Goal: Communication & Community: Ask a question

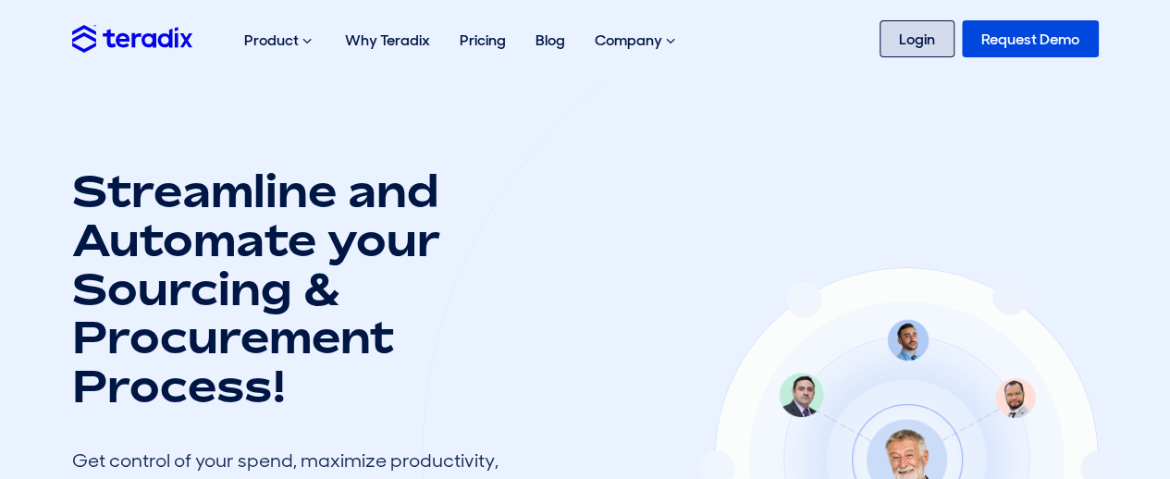
click at [913, 43] on link "Login" at bounding box center [917, 38] width 75 height 37
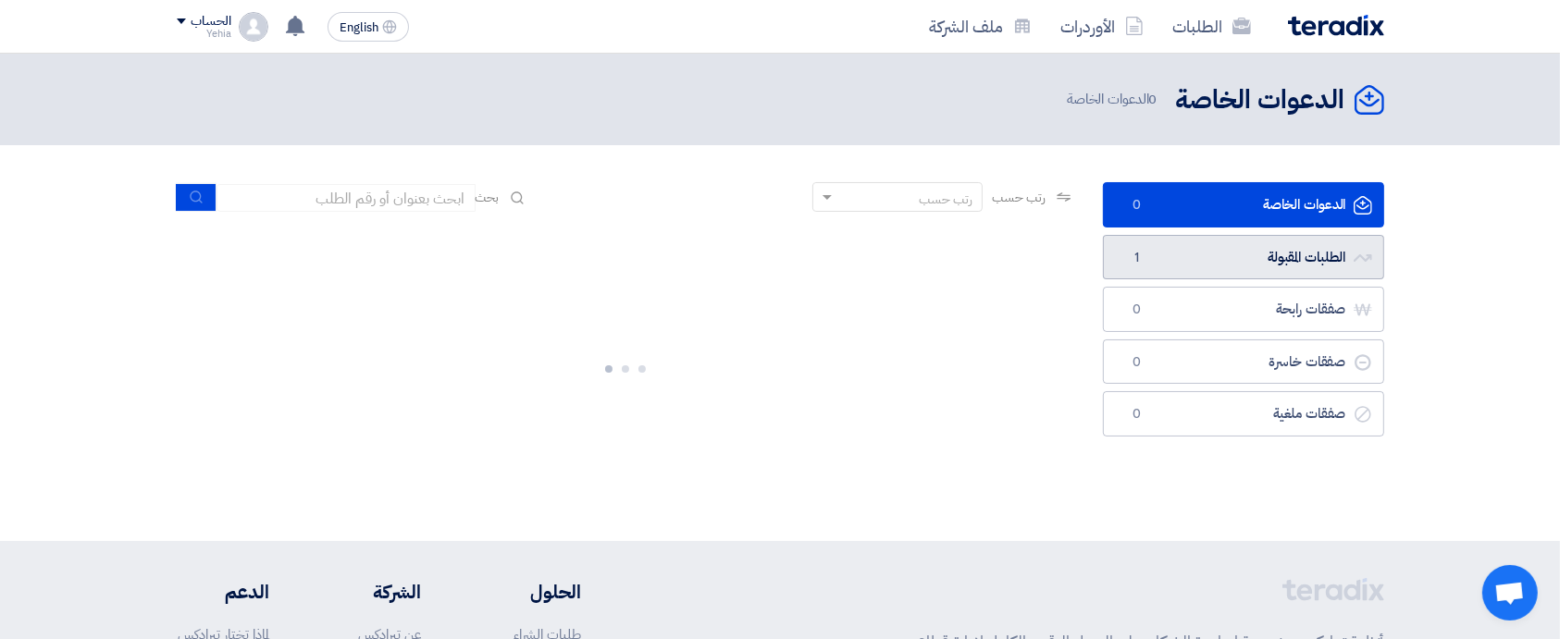
click at [1245, 251] on link "الطلبات المقبولة الطلبات المقبولة 1" at bounding box center [1243, 257] width 281 height 45
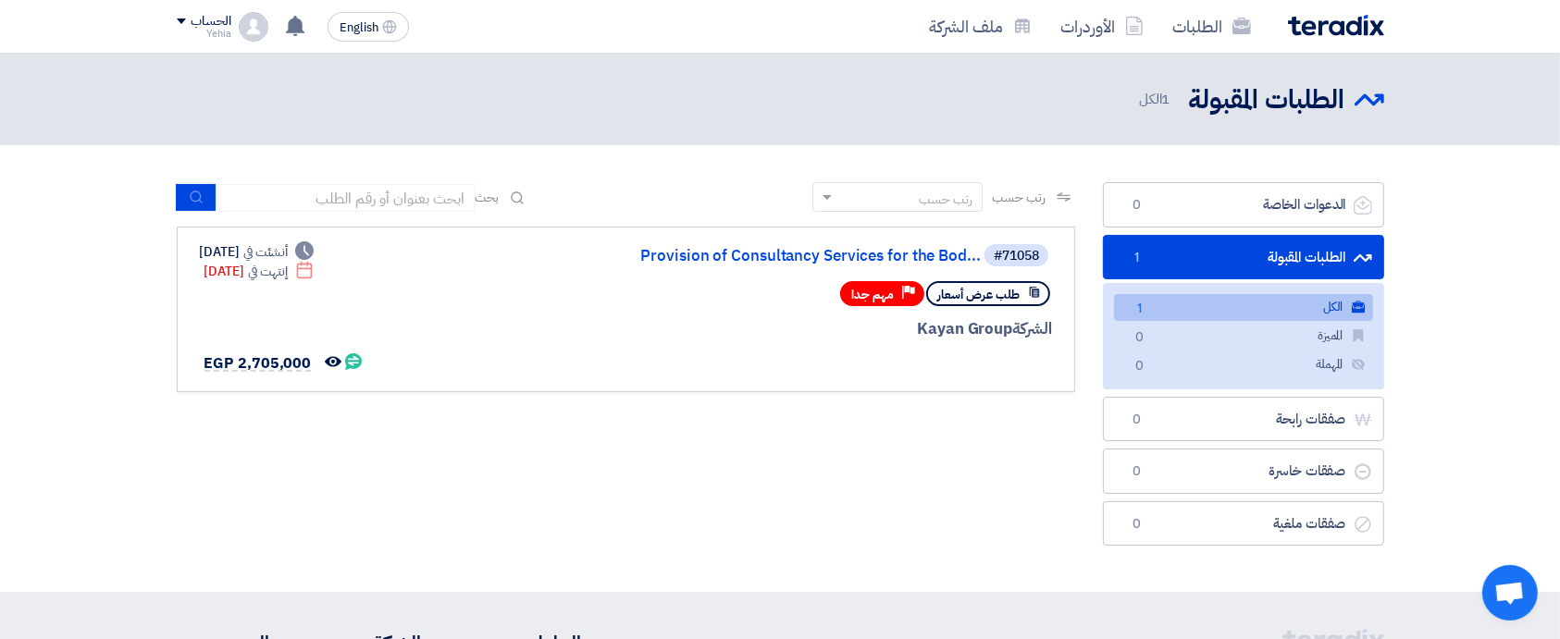
click at [1189, 306] on link "الكل الكل 1" at bounding box center [1243, 307] width 259 height 27
click at [838, 258] on link "Provision of Consultancy Services for the Bod..." at bounding box center [796, 256] width 370 height 17
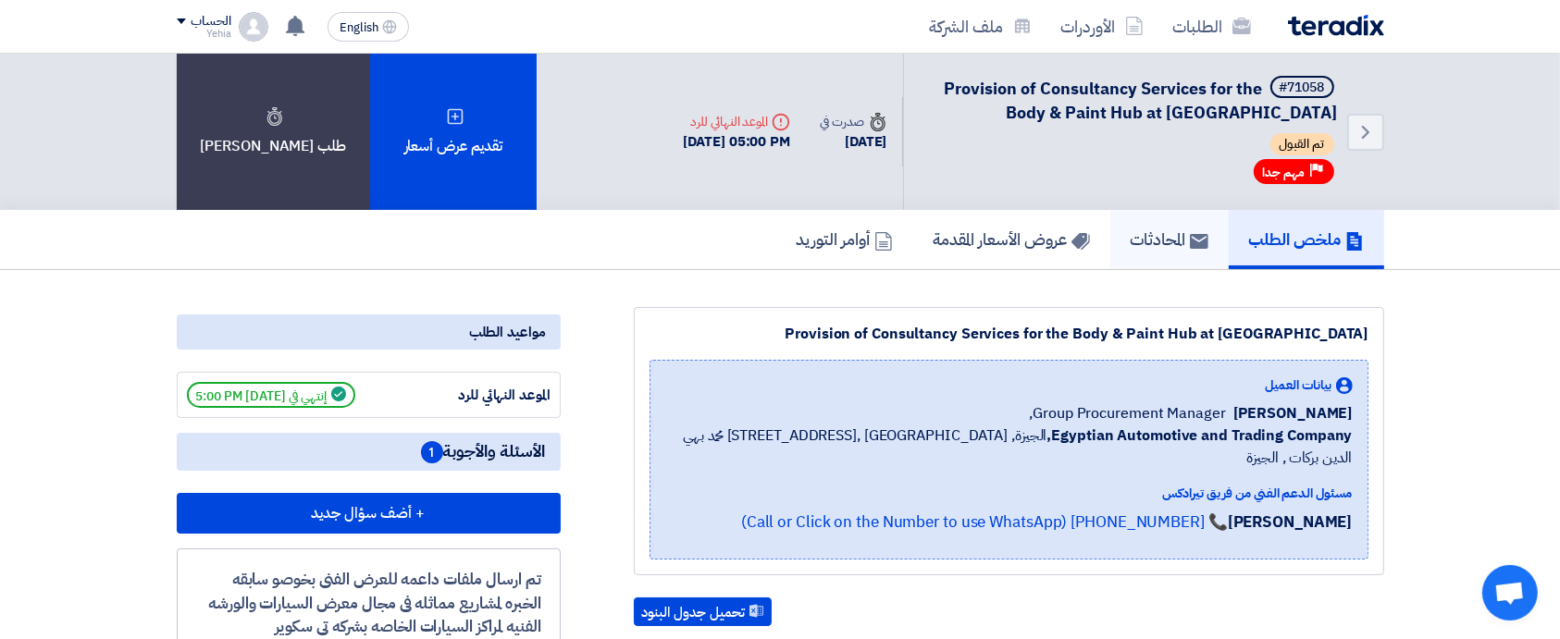
click at [1113, 251] on link "المحادثات" at bounding box center [1169, 239] width 118 height 59
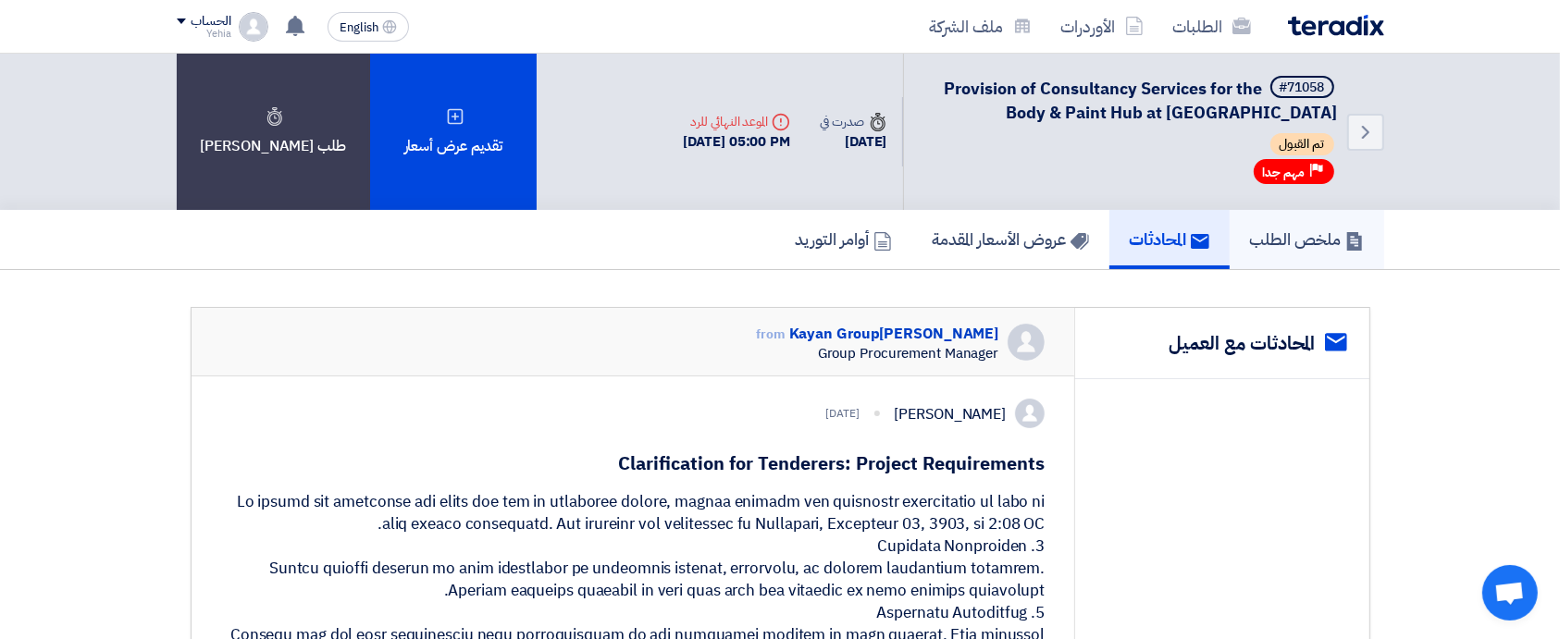
click at [1286, 241] on h5 "ملخص الطلب" at bounding box center [1307, 239] width 114 height 21
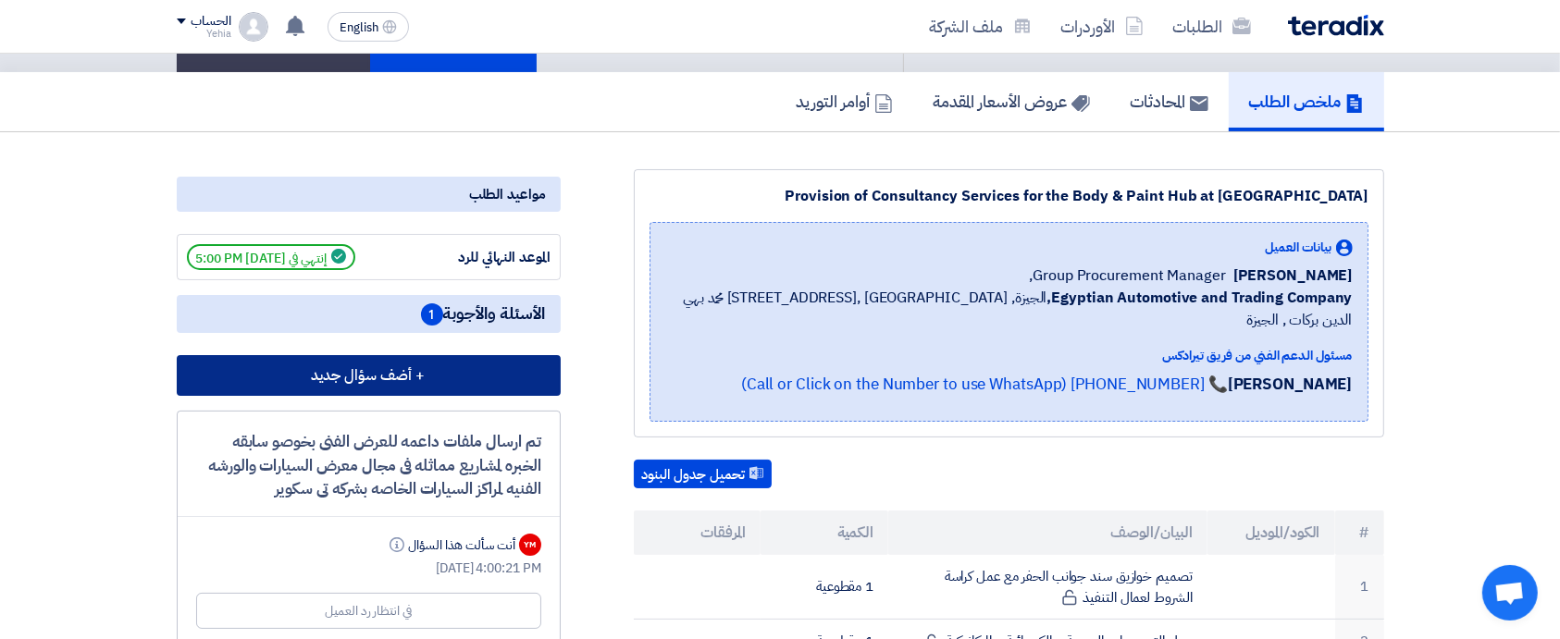
scroll to position [155, 0]
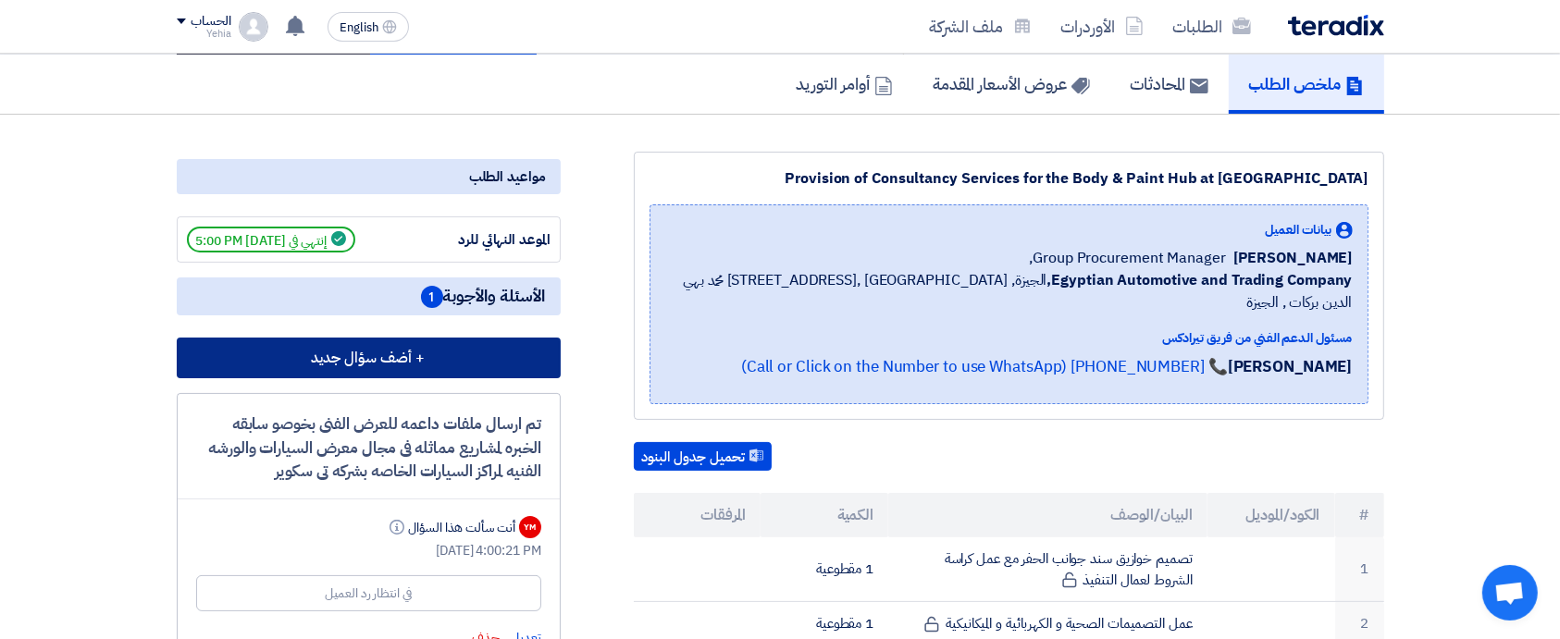
click at [395, 352] on button "+ أضف سؤال جديد" at bounding box center [369, 358] width 384 height 41
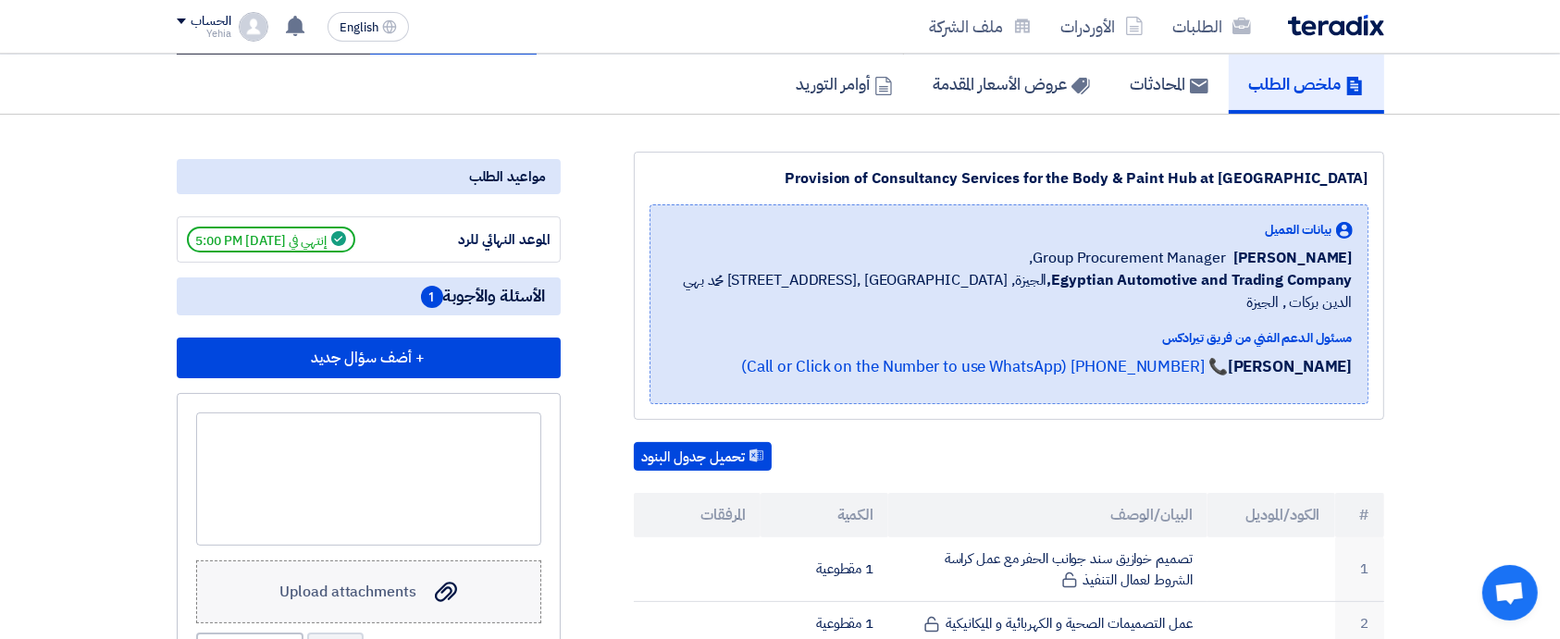
click at [390, 581] on span "Upload attachments" at bounding box center [347, 592] width 136 height 22
click at [0, 0] on input "Upload attachments Upload attachments" at bounding box center [0, 0] width 0 height 0
click at [347, 432] on div at bounding box center [368, 479] width 345 height 133
paste div
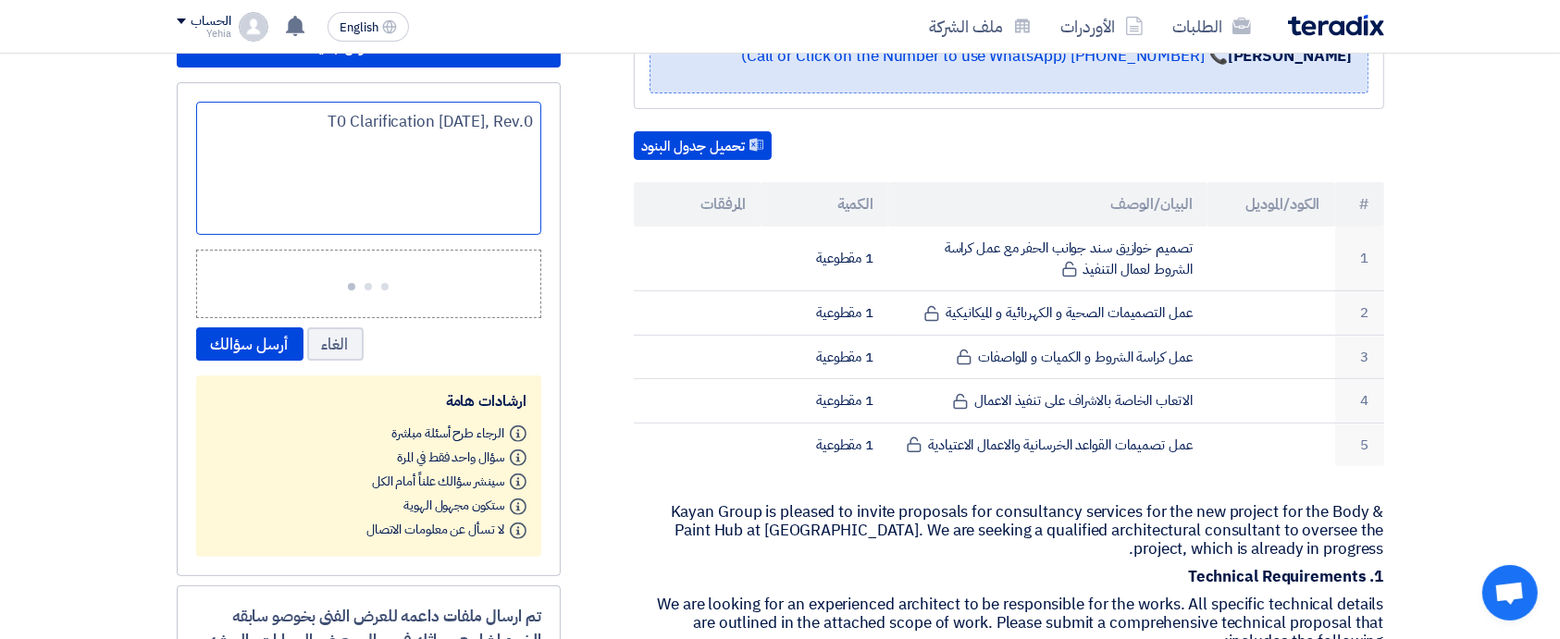
scroll to position [470, 0]
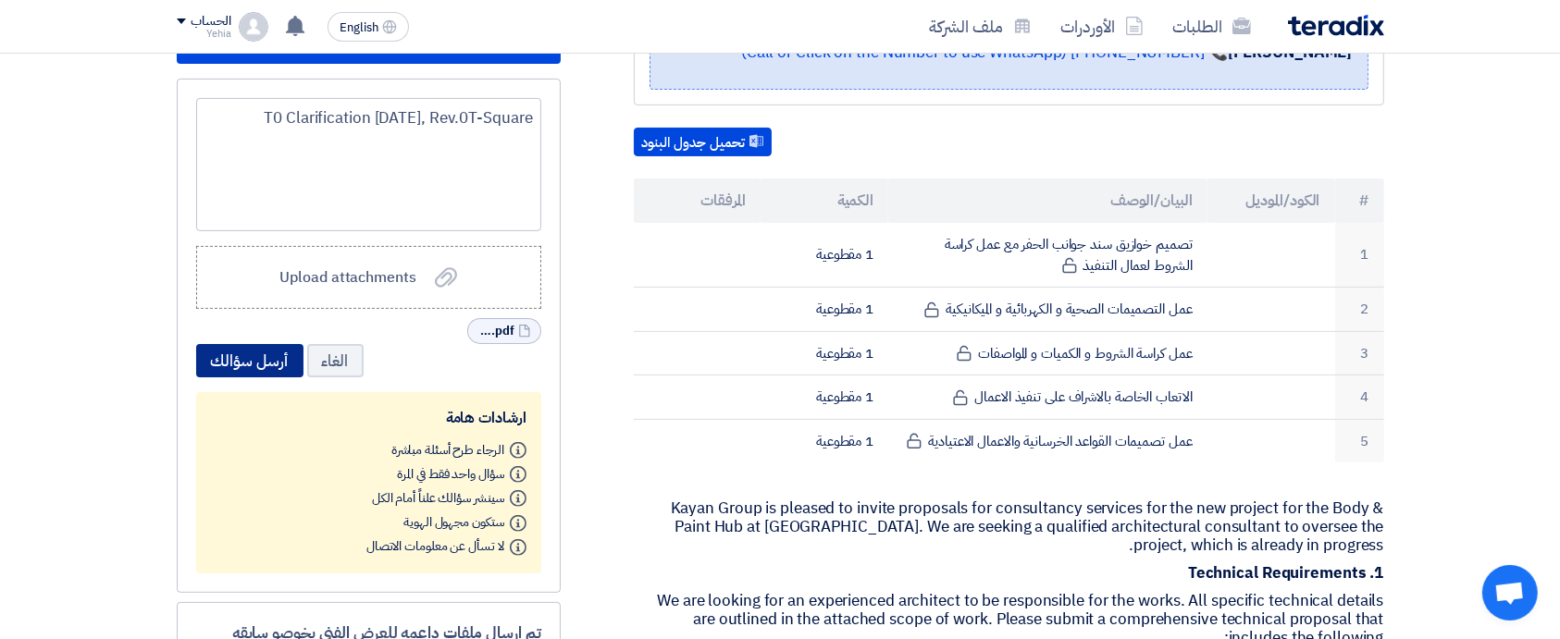
click at [243, 353] on button "أرسل سؤالك" at bounding box center [249, 360] width 107 height 33
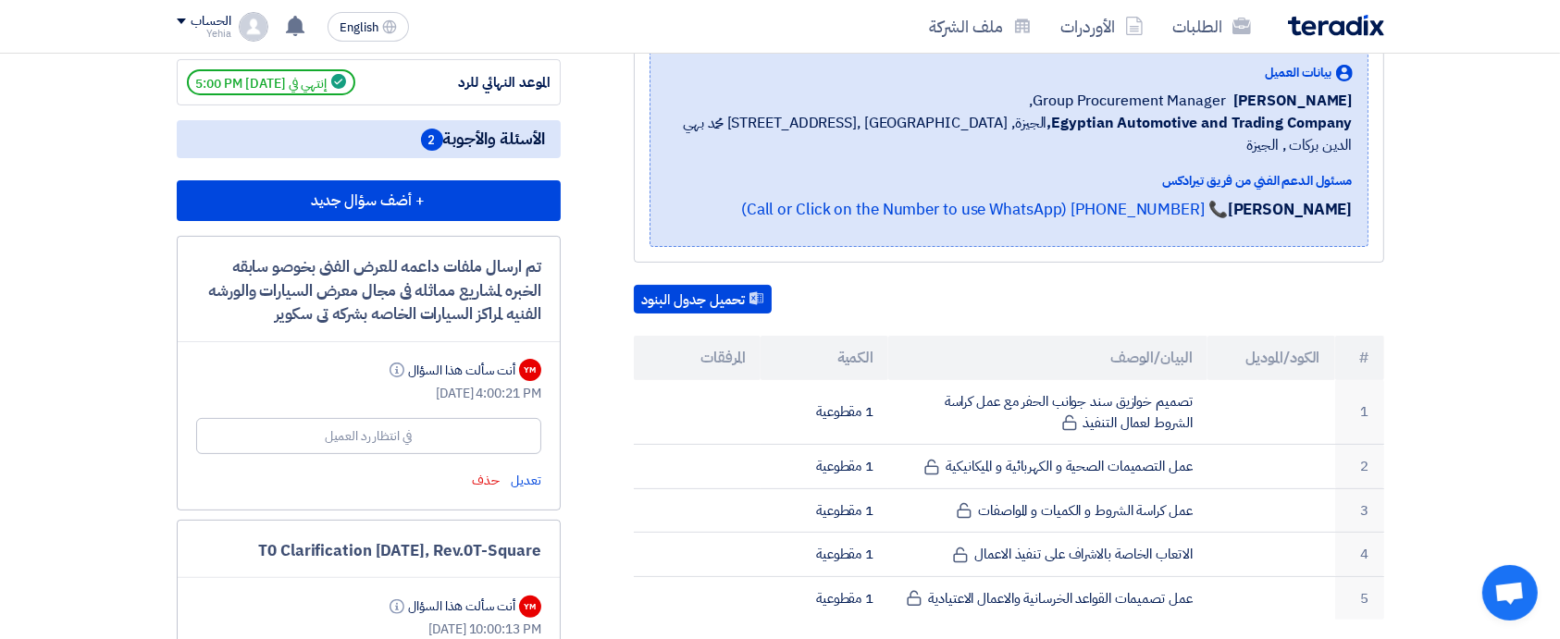
scroll to position [0, 0]
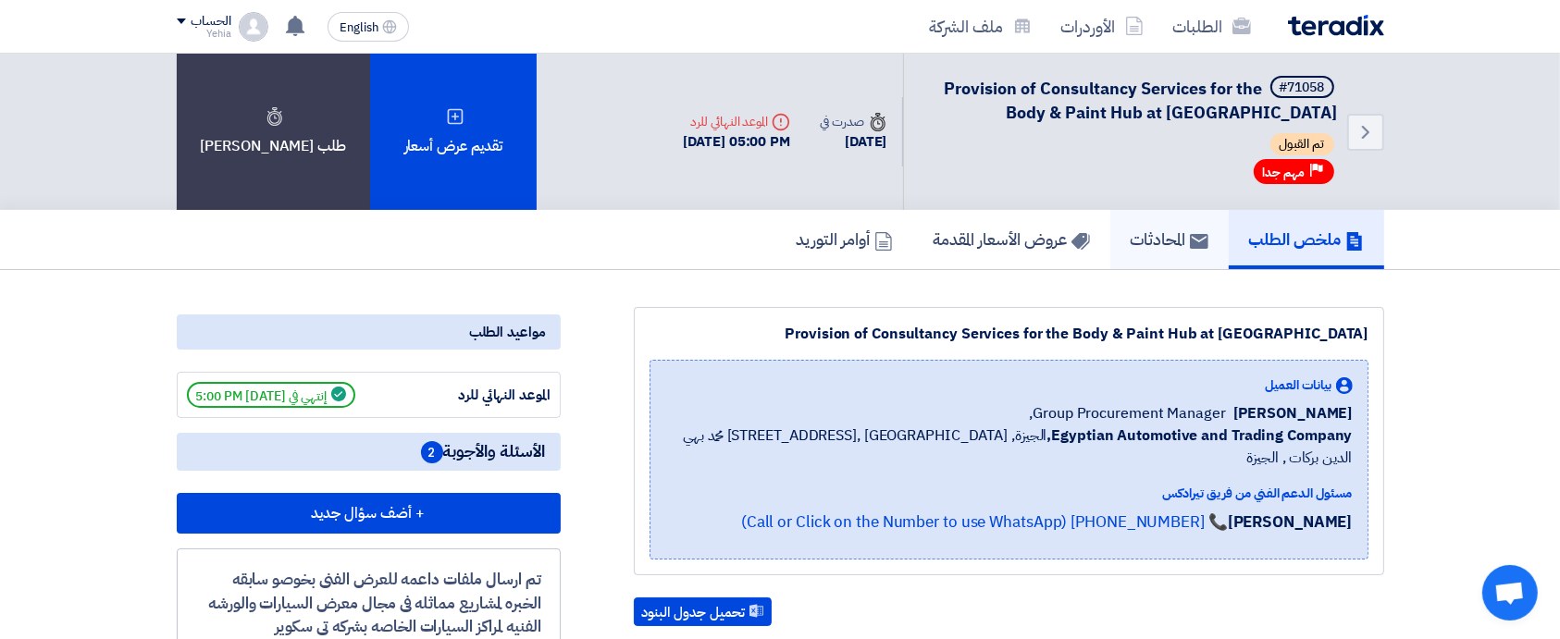
click at [1170, 242] on h5 "المحادثات" at bounding box center [1170, 239] width 78 height 21
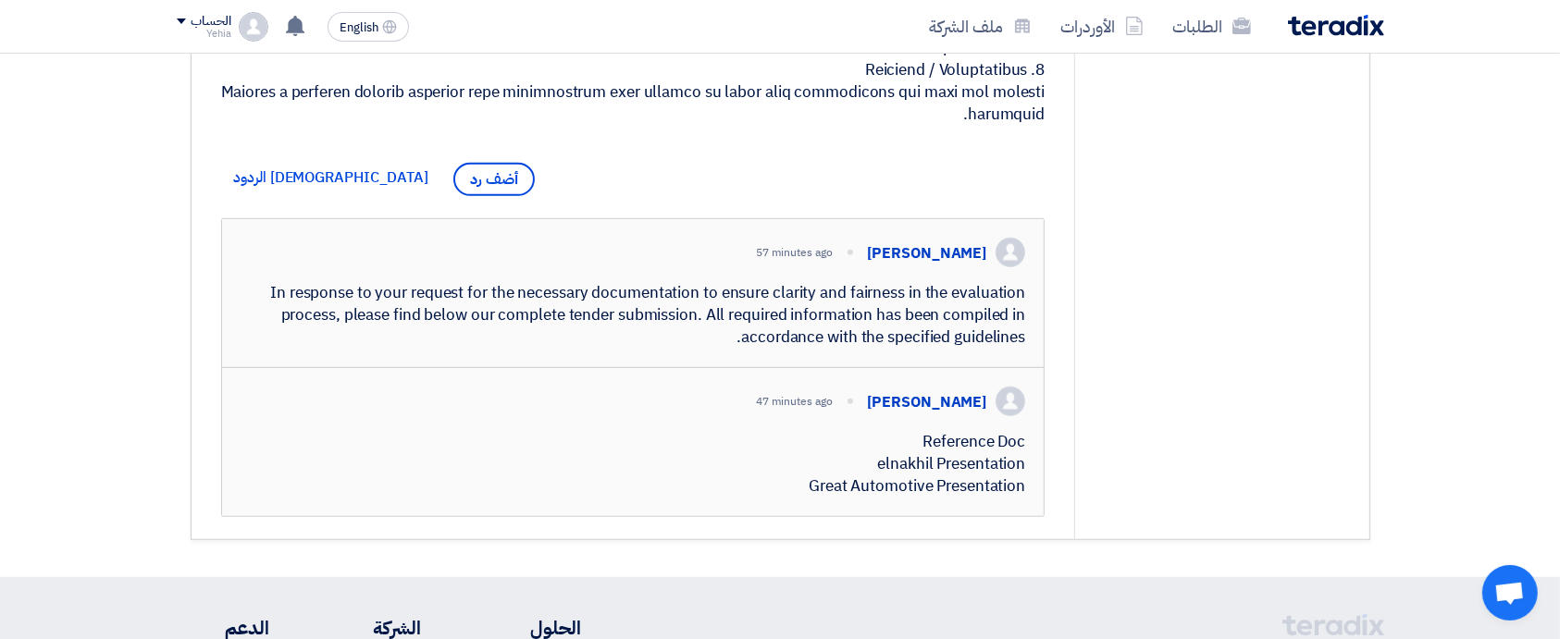
scroll to position [1120, 0]
